Goal: Task Accomplishment & Management: Use online tool/utility

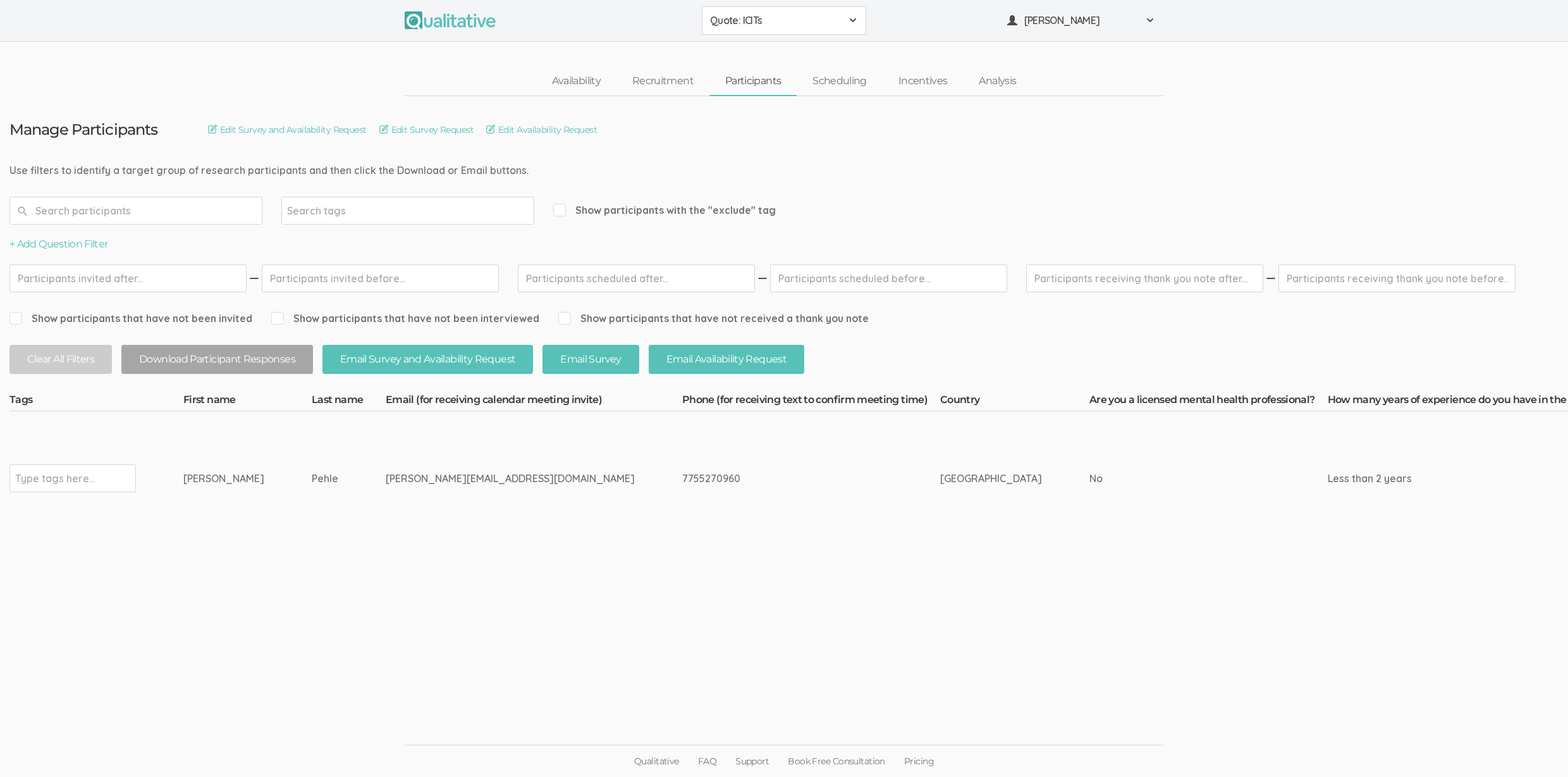
click at [650, 214] on span "Show participants with the "exclude" tag" at bounding box center [665, 210] width 222 height 14
click at [561, 214] on input "Show participants with the "exclude" tag" at bounding box center [557, 210] width 8 height 8
click at [650, 213] on span "Show participants with the "exclude" tag" at bounding box center [665, 210] width 222 height 14
click at [561, 213] on input "Show participants with the "exclude" tag" at bounding box center [557, 210] width 8 height 8
checkbox input "false"
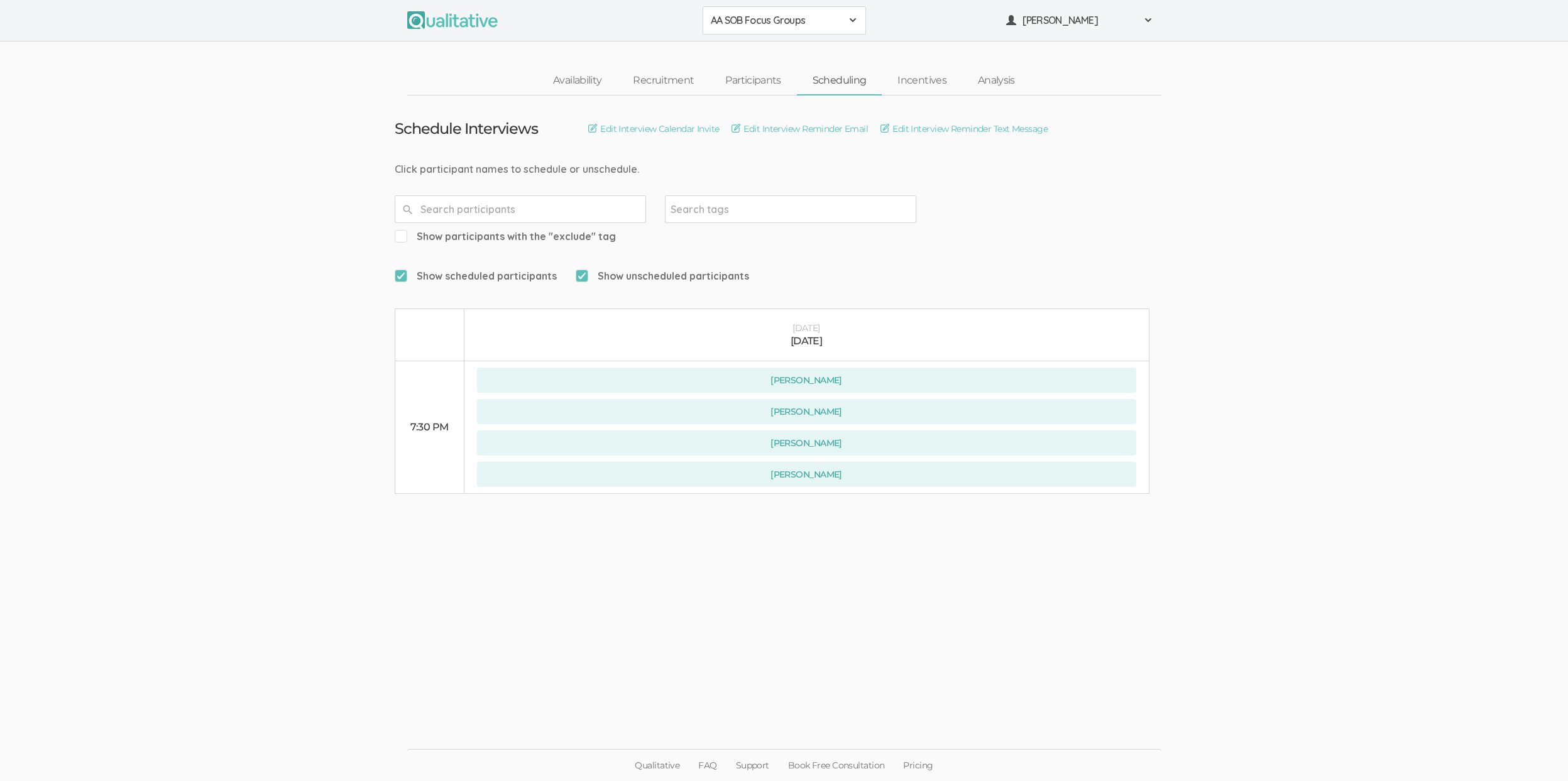
click at [214, 185] on ui-view "Schedule Interviews Edit Interview Calendar Invite Edit Interview Reminder Emai…" at bounding box center [784, 390] width 1568 height 590
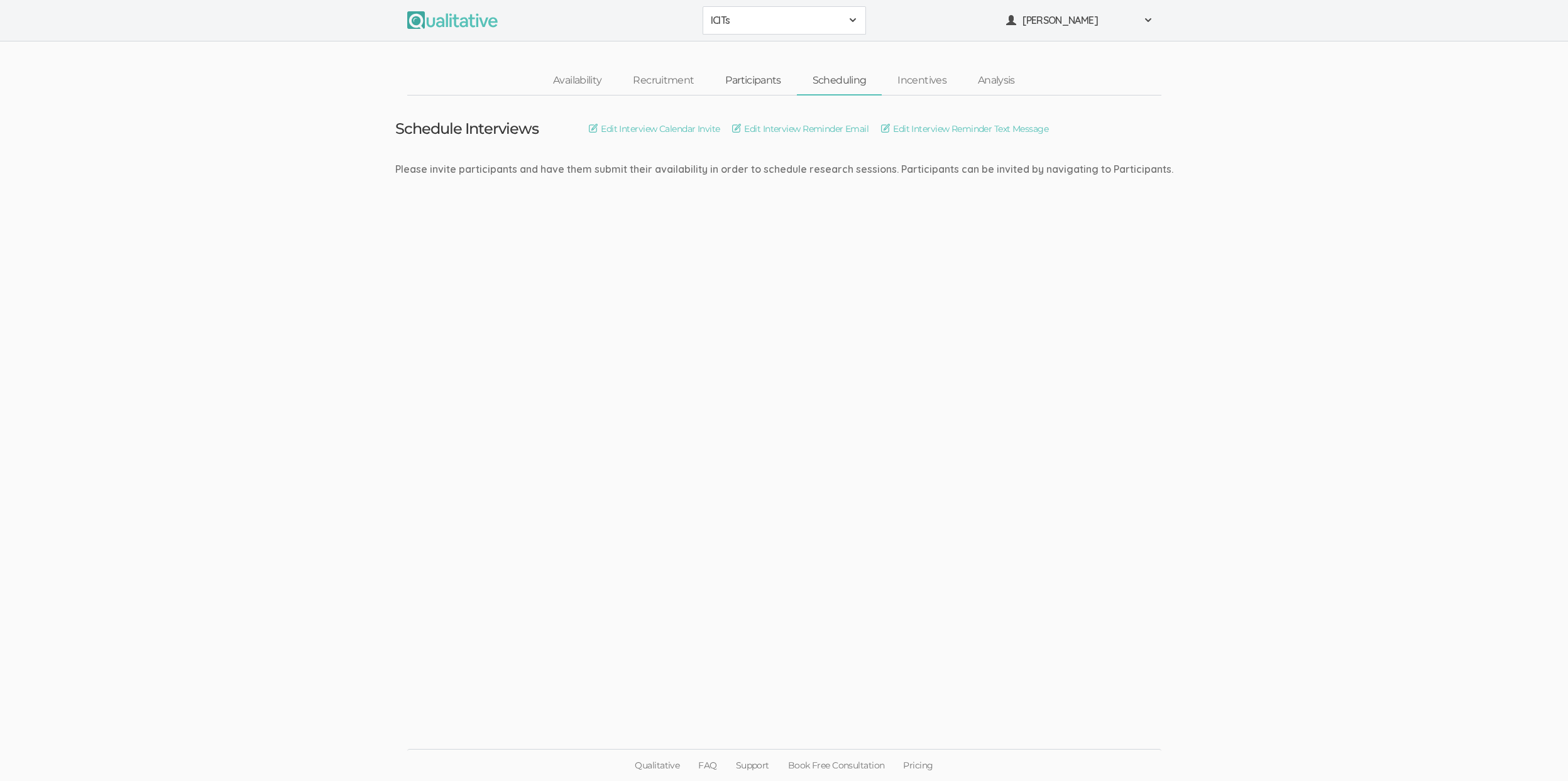
click at [761, 77] on link "Participants" at bounding box center [753, 81] width 87 height 27
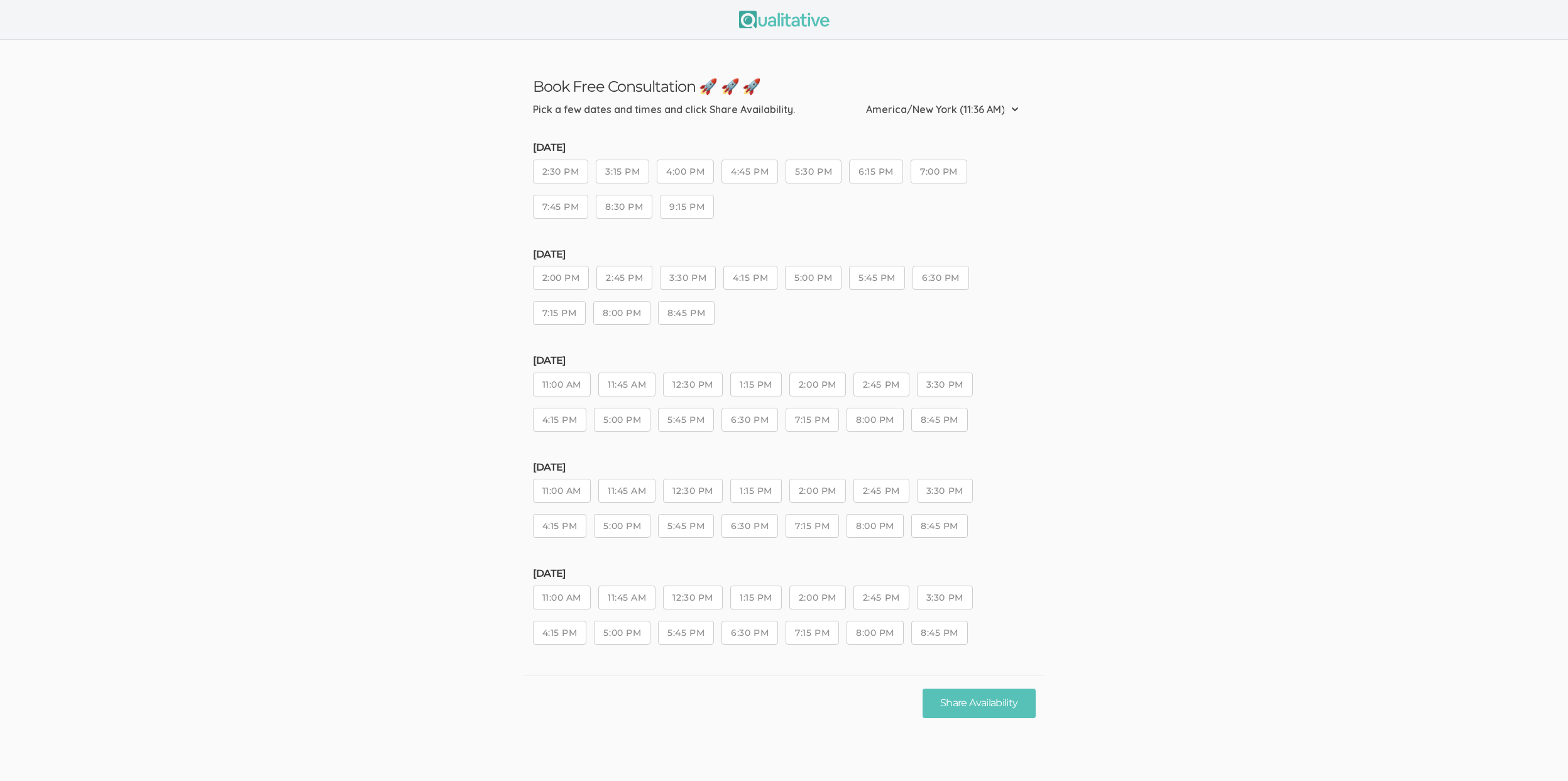
click at [251, 414] on ui-view "Book Free Consultation 🚀 🚀 🚀 Pick a few dates and times and click Share Availab…" at bounding box center [784, 385] width 1568 height 691
